Goal: Check status: Check status

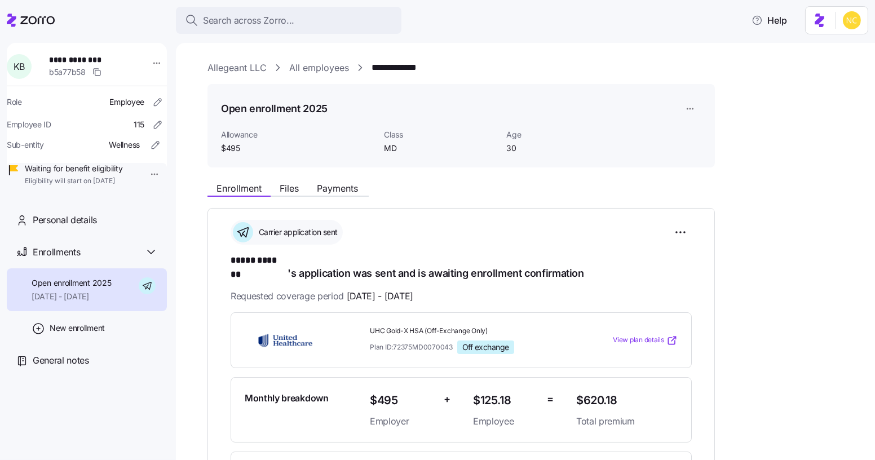
click at [345, 180] on div "Enrollment Files Payments" at bounding box center [462, 186] width 508 height 20
click at [346, 184] on span "Payments" at bounding box center [337, 188] width 41 height 9
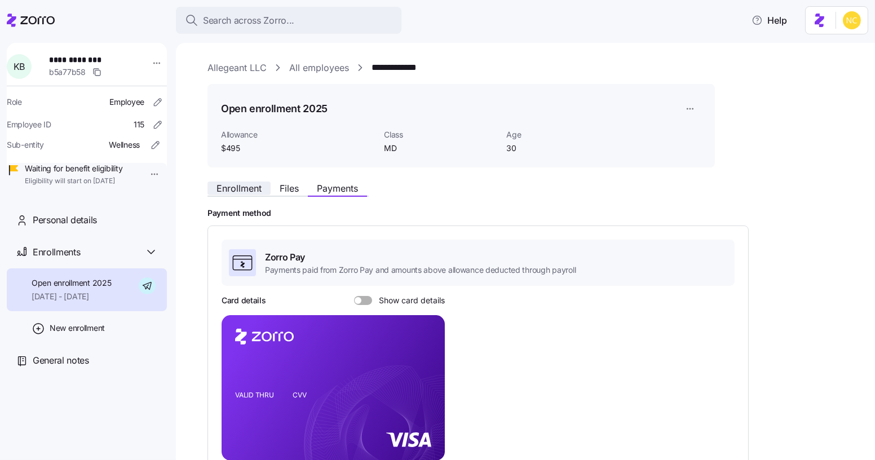
click at [244, 195] on button "Enrollment" at bounding box center [239, 189] width 63 height 14
drag, startPoint x: 242, startPoint y: 195, endPoint x: 237, endPoint y: 190, distance: 6.4
click at [239, 194] on button "Enrollment" at bounding box center [239, 189] width 63 height 14
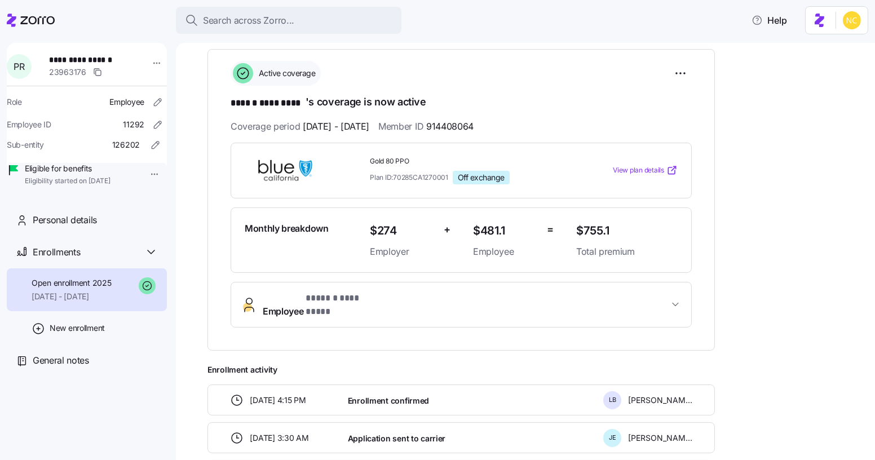
scroll to position [153, 0]
